Goal: Task Accomplishment & Management: Use online tool/utility

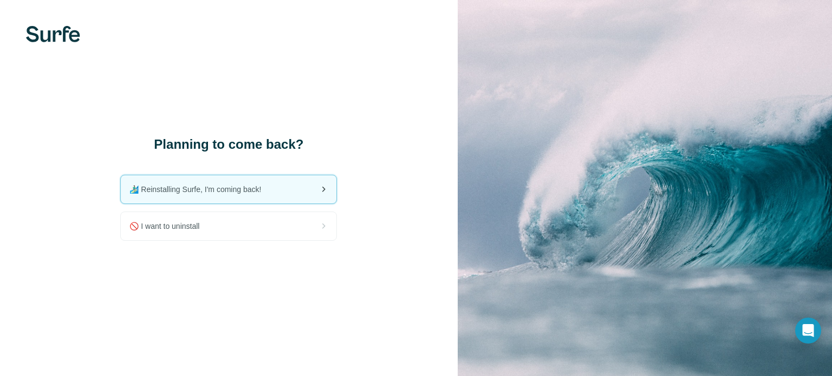
click at [241, 189] on span "🏄🏻‍♂️ Reinstalling Surfe, I'm coming back!" at bounding box center [199, 189] width 140 height 11
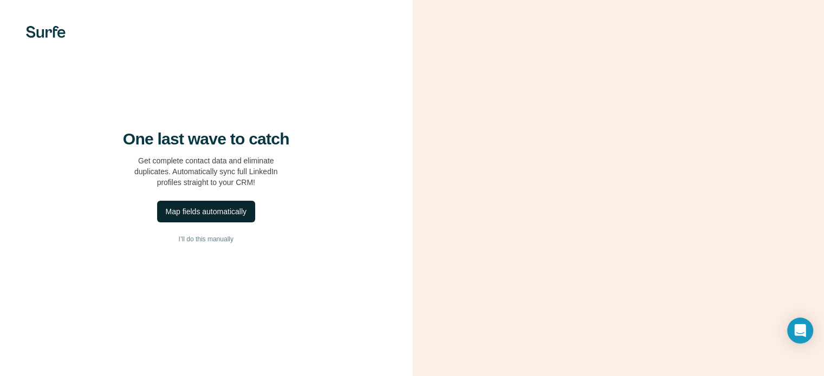
click at [222, 217] on div "Map fields automatically" at bounding box center [206, 211] width 81 height 11
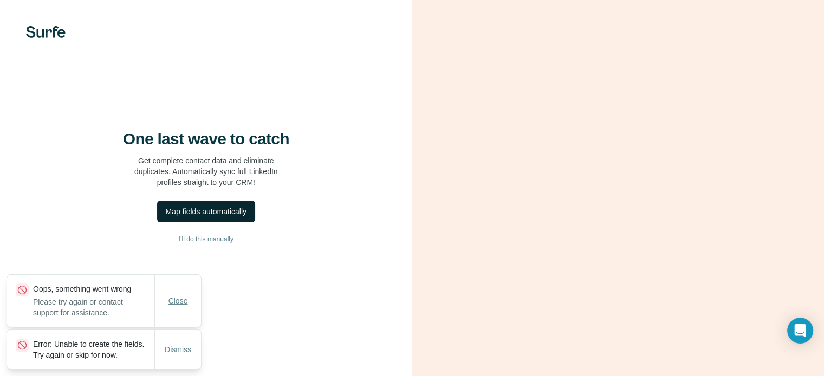
click at [184, 296] on span "Close" at bounding box center [178, 301] width 20 height 11
click at [183, 347] on span "Dismiss" at bounding box center [178, 350] width 27 height 11
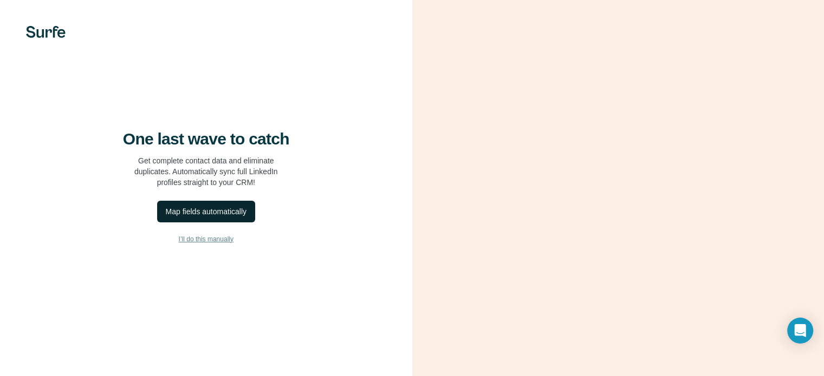
click at [220, 244] on span "I’ll do this manually" at bounding box center [206, 240] width 55 height 10
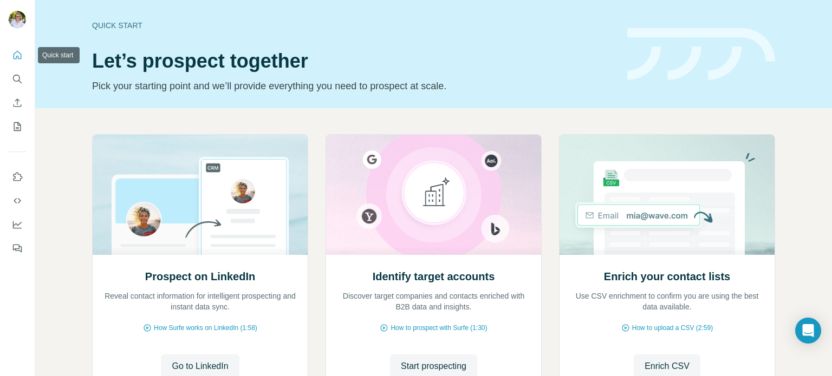
click at [17, 56] on icon "Quick start" at bounding box center [18, 55] width 8 height 8
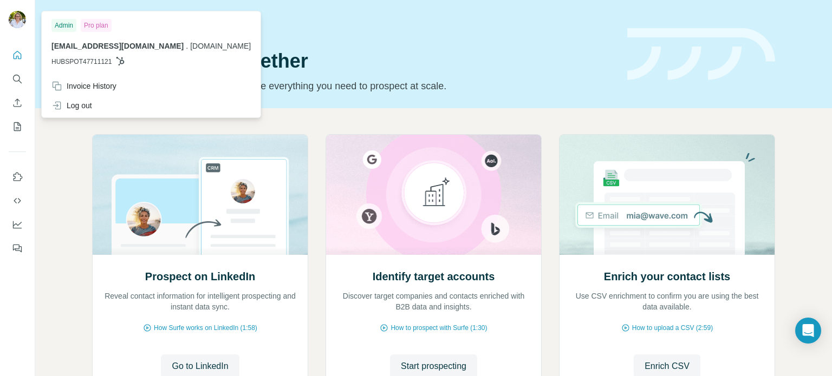
click at [15, 21] on img at bounding box center [17, 19] width 17 height 17
click at [16, 81] on icon "Search" at bounding box center [17, 79] width 11 height 11
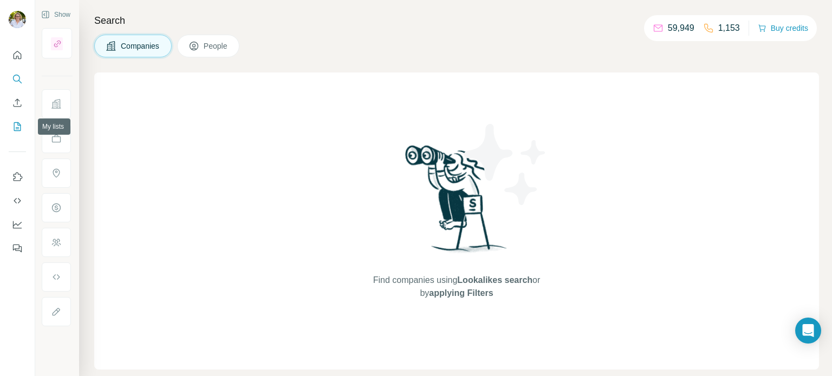
click at [17, 128] on icon "My lists" at bounding box center [17, 126] width 11 height 11
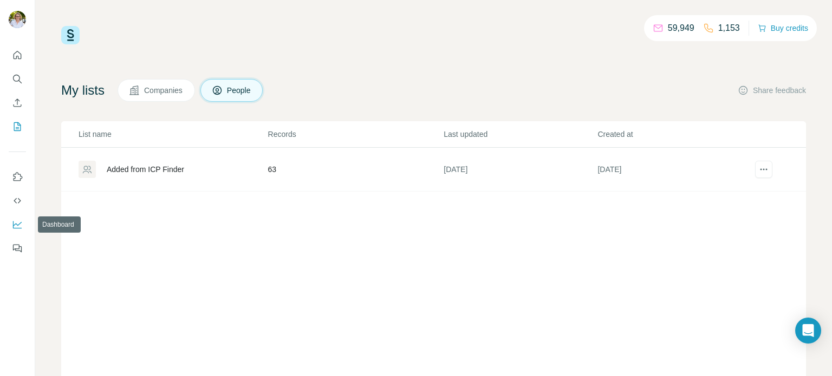
click at [16, 227] on icon "Dashboard" at bounding box center [17, 224] width 11 height 11
